Goal: Task Accomplishment & Management: Manage account settings

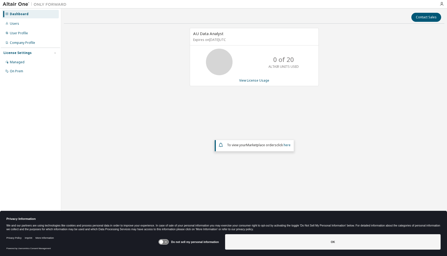
click at [266, 244] on button "OK" at bounding box center [333, 241] width 216 height 15
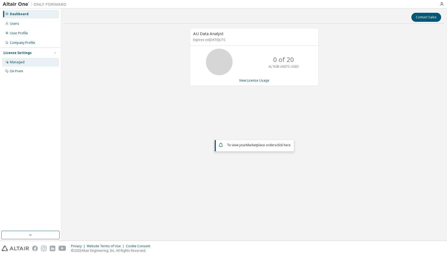
click at [21, 61] on div "Managed" at bounding box center [17, 62] width 15 height 4
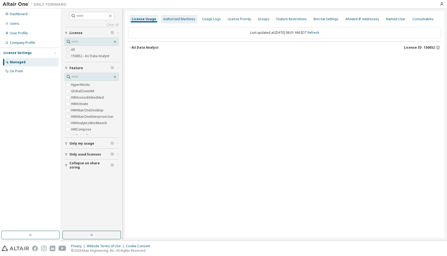
click at [187, 20] on div "Authorized Machines" at bounding box center [179, 19] width 32 height 4
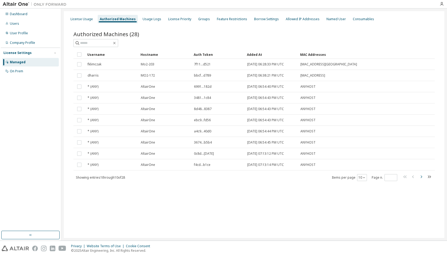
click at [422, 178] on icon "button" at bounding box center [421, 177] width 6 height 6
type input "*"
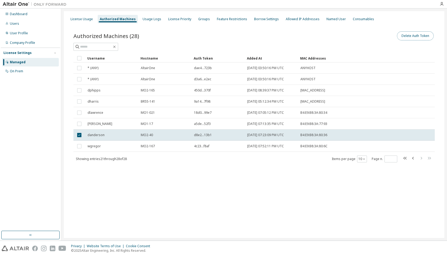
click at [417, 37] on button "Delete Auth Token" at bounding box center [415, 35] width 37 height 9
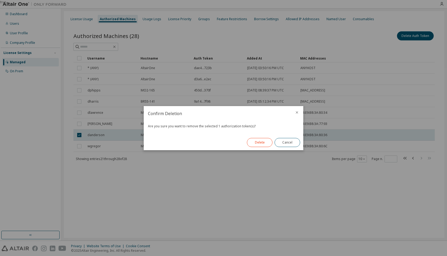
click at [258, 142] on button "Delete" at bounding box center [260, 142] width 26 height 9
